Goal: Information Seeking & Learning: Learn about a topic

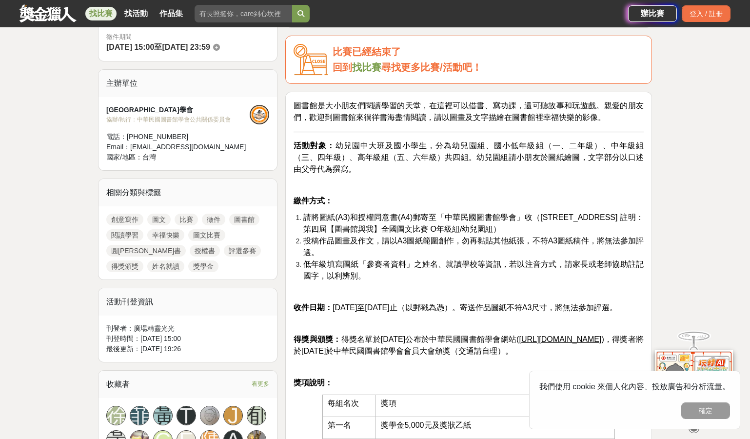
click at [589, 343] on u "https://www.lac.org.tw/" at bounding box center [560, 339] width 82 height 8
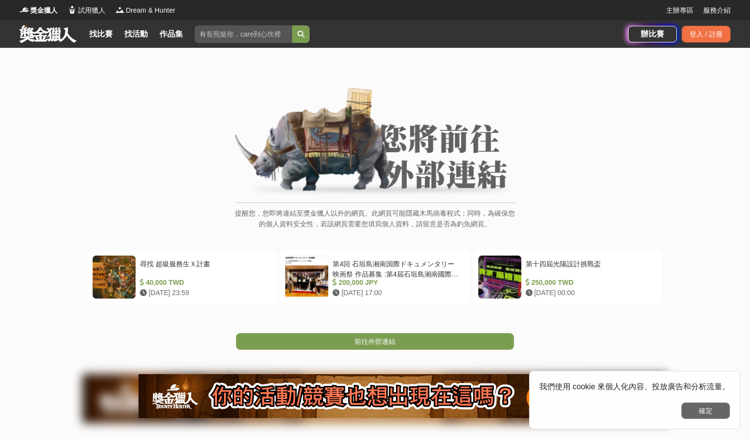
click at [705, 418] on button "確定" at bounding box center [705, 410] width 49 height 17
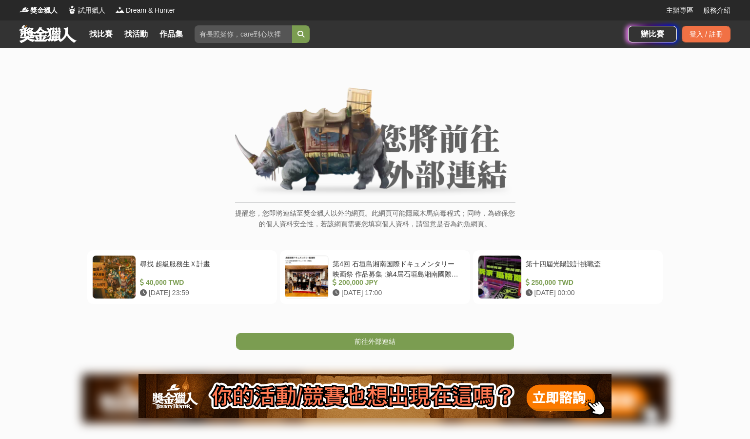
click at [311, 167] on img at bounding box center [375, 142] width 280 height 110
click at [488, 155] on img at bounding box center [375, 142] width 280 height 110
